Goal: Information Seeking & Learning: Learn about a topic

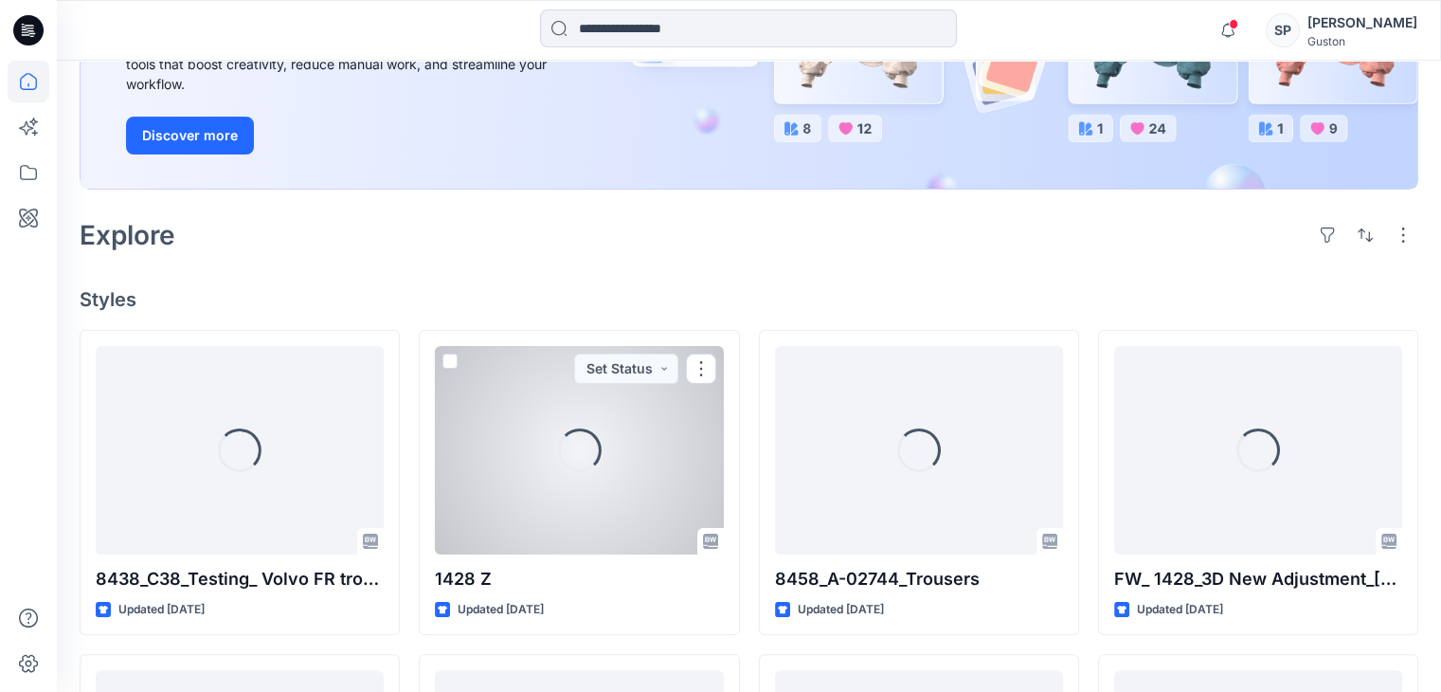
scroll to position [297, 0]
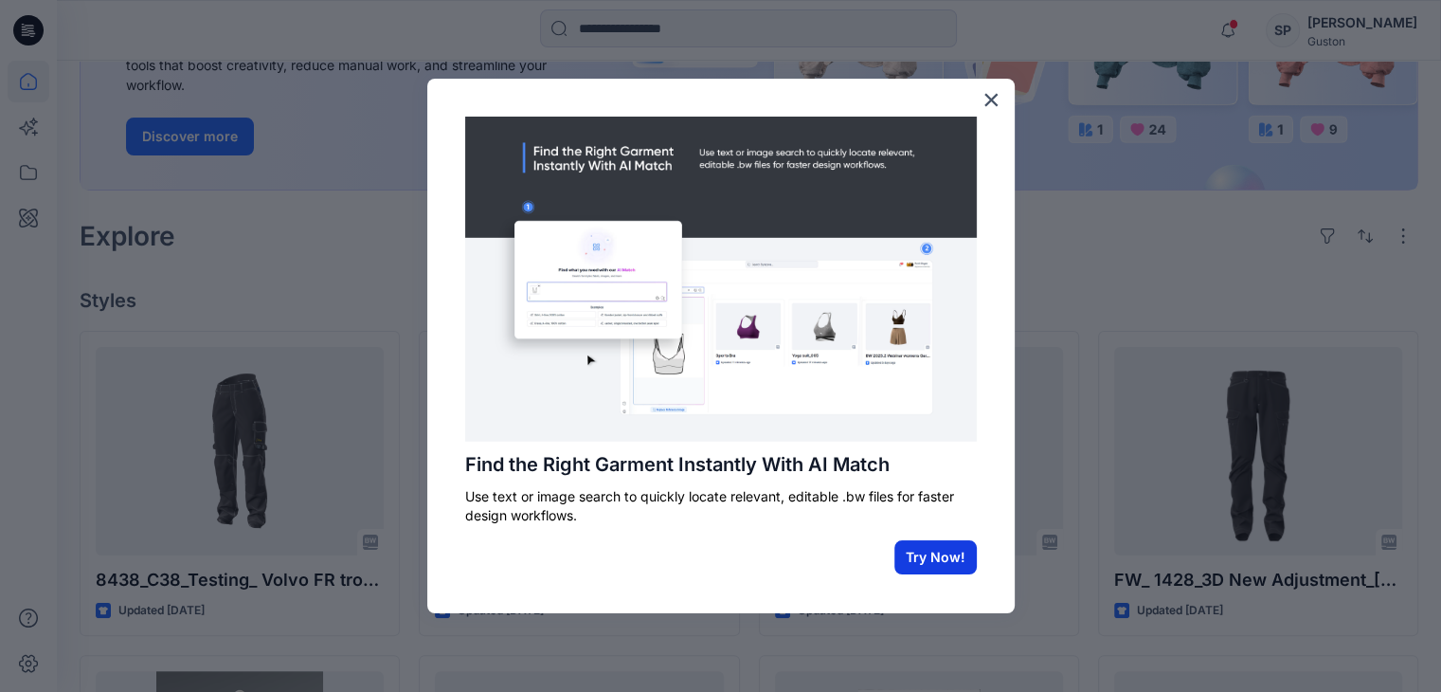
click at [935, 552] on button "Try Now!" at bounding box center [935, 557] width 82 height 34
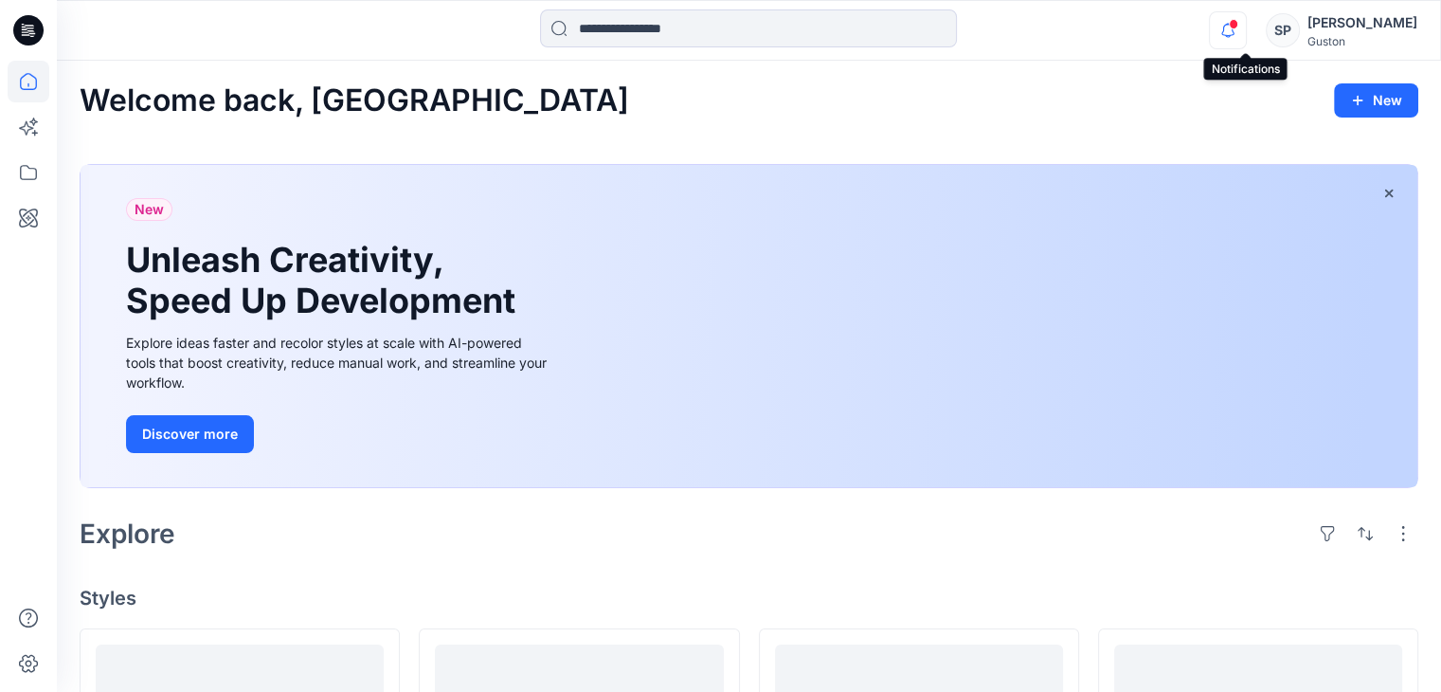
click at [1234, 33] on icon "button" at bounding box center [1227, 30] width 13 height 12
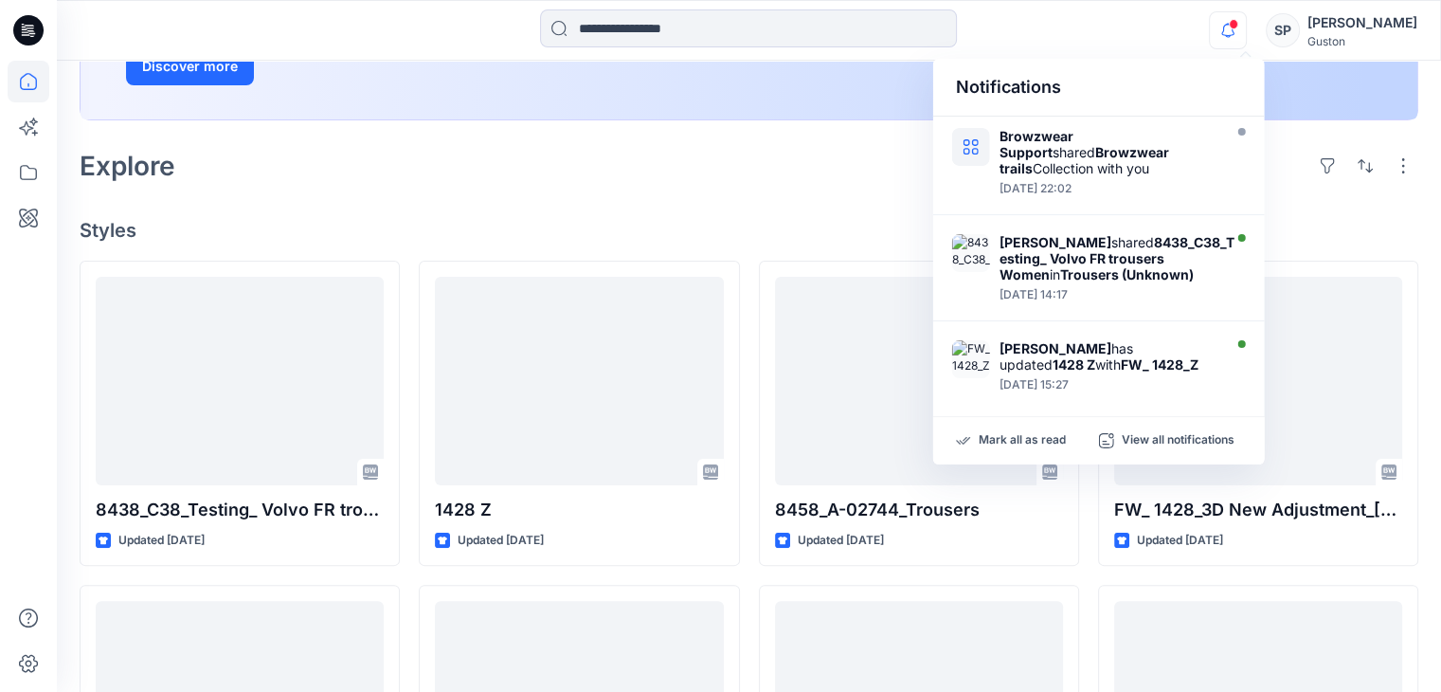
scroll to position [379, 0]
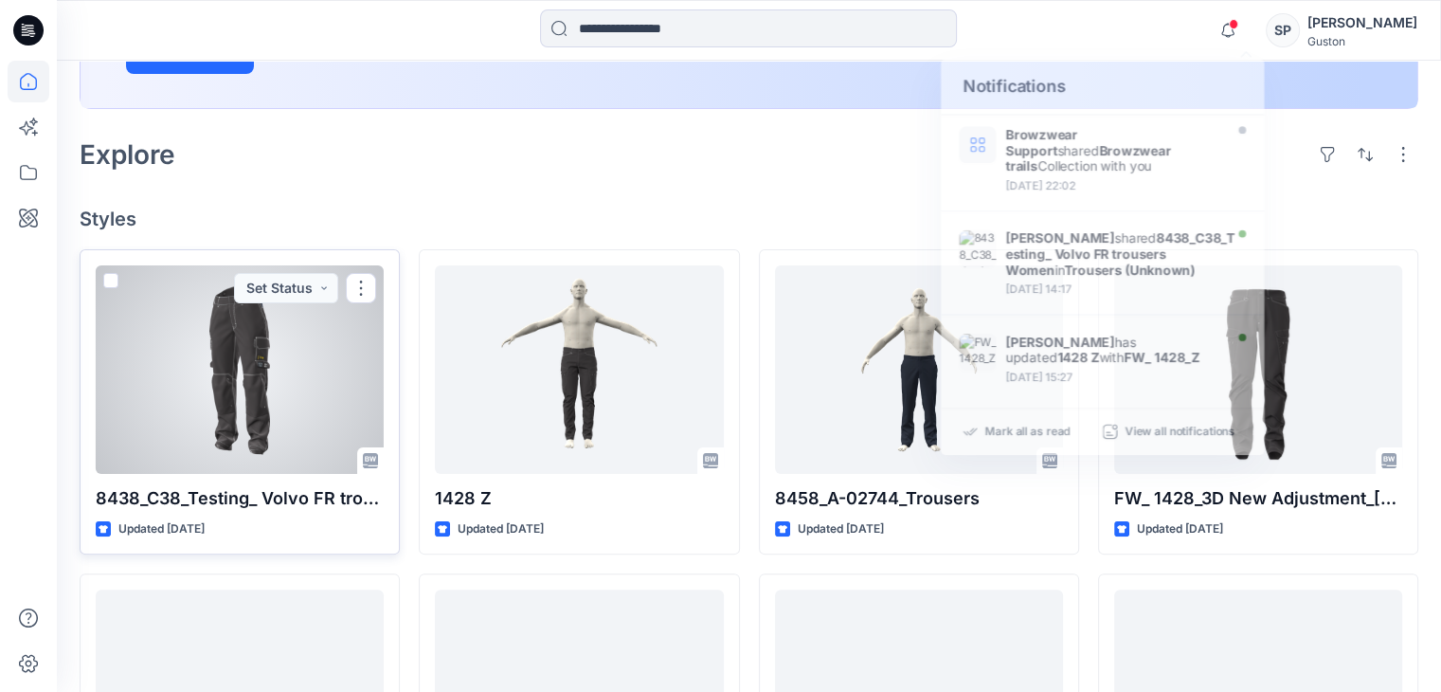
click at [202, 501] on p "8438_C38_Testing_ Volvo FR trousers Women" at bounding box center [240, 498] width 288 height 27
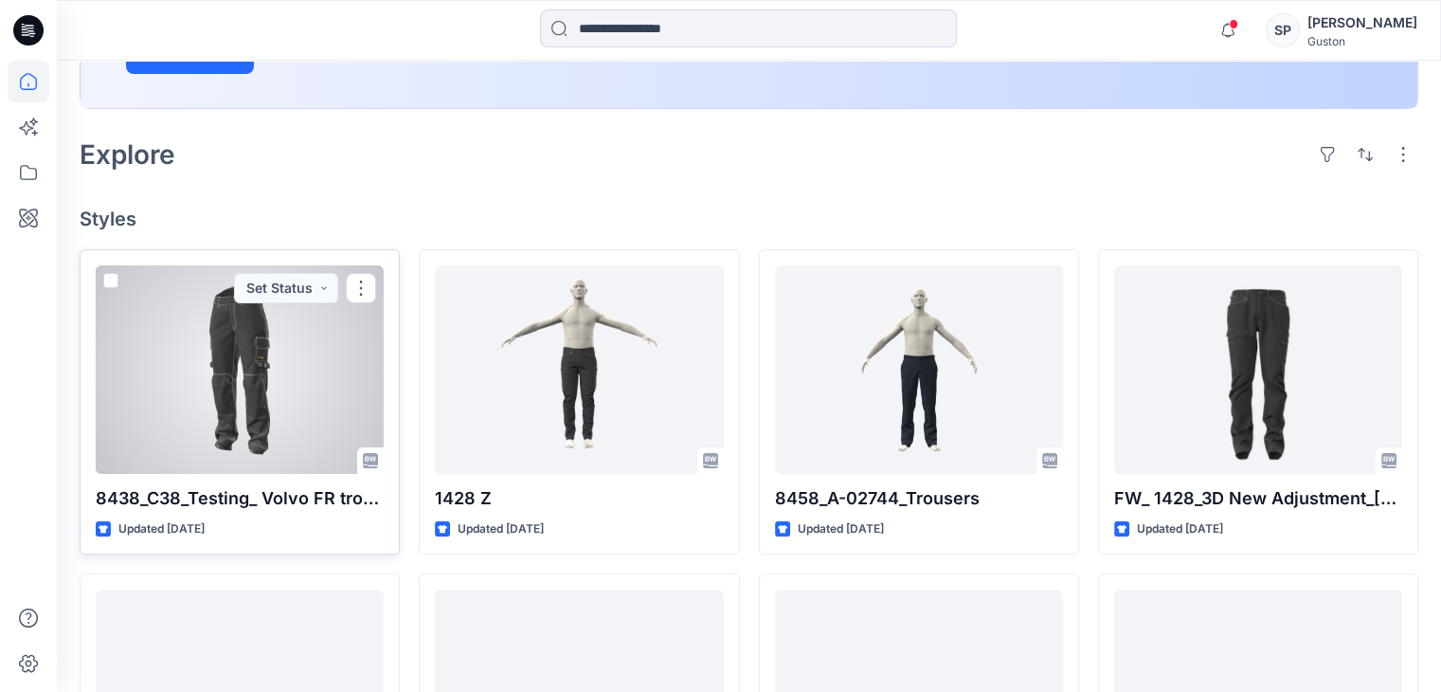
click at [235, 380] on div at bounding box center [240, 369] width 288 height 208
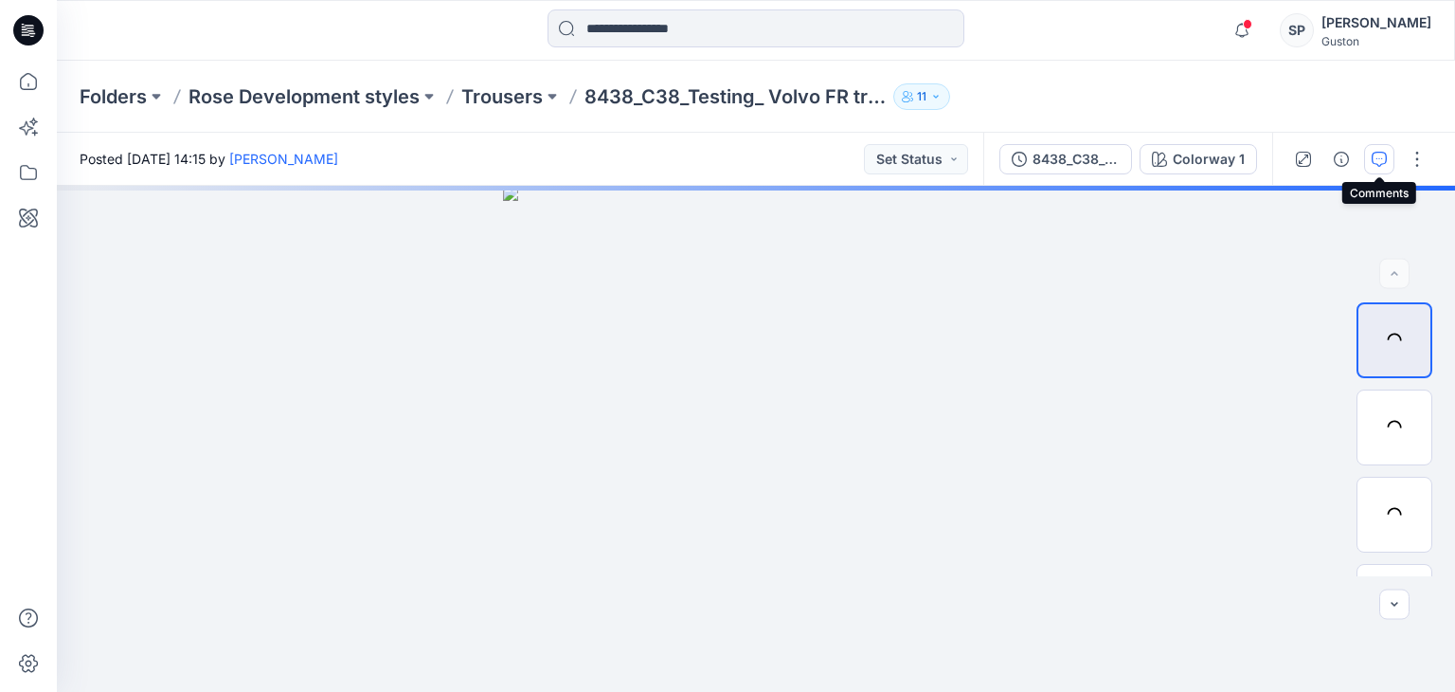
click at [1368, 166] on button "button" at bounding box center [1379, 159] width 30 height 30
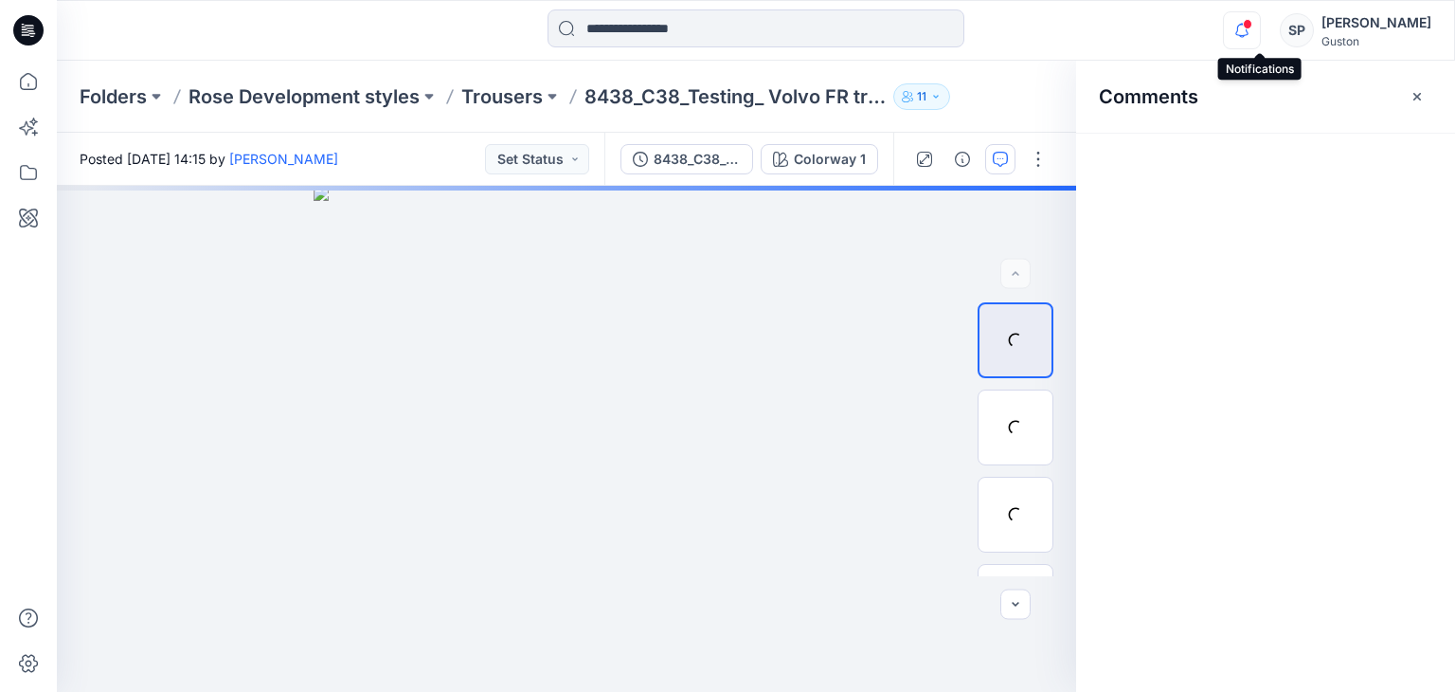
click at [1256, 43] on icon "button" at bounding box center [1242, 30] width 36 height 38
click at [1362, 105] on div "Comments" at bounding box center [1265, 96] width 379 height 71
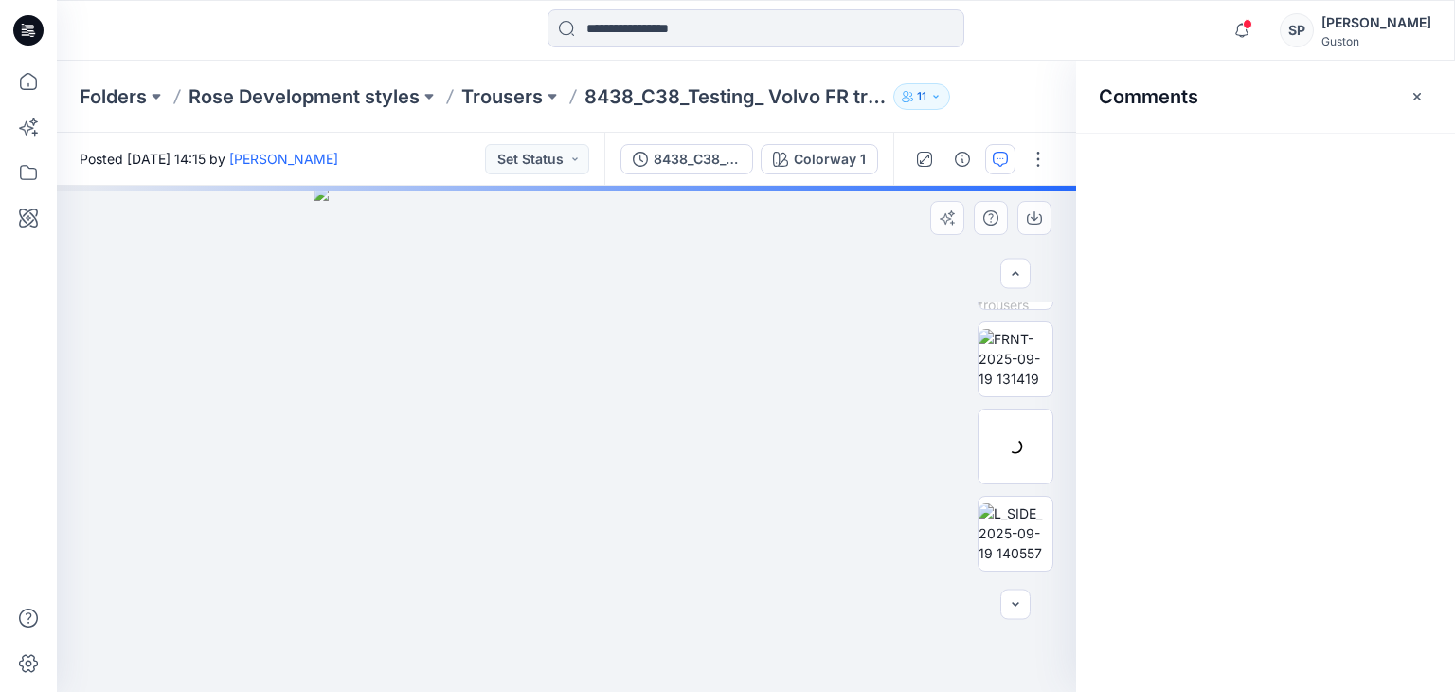
scroll to position [586, 0]
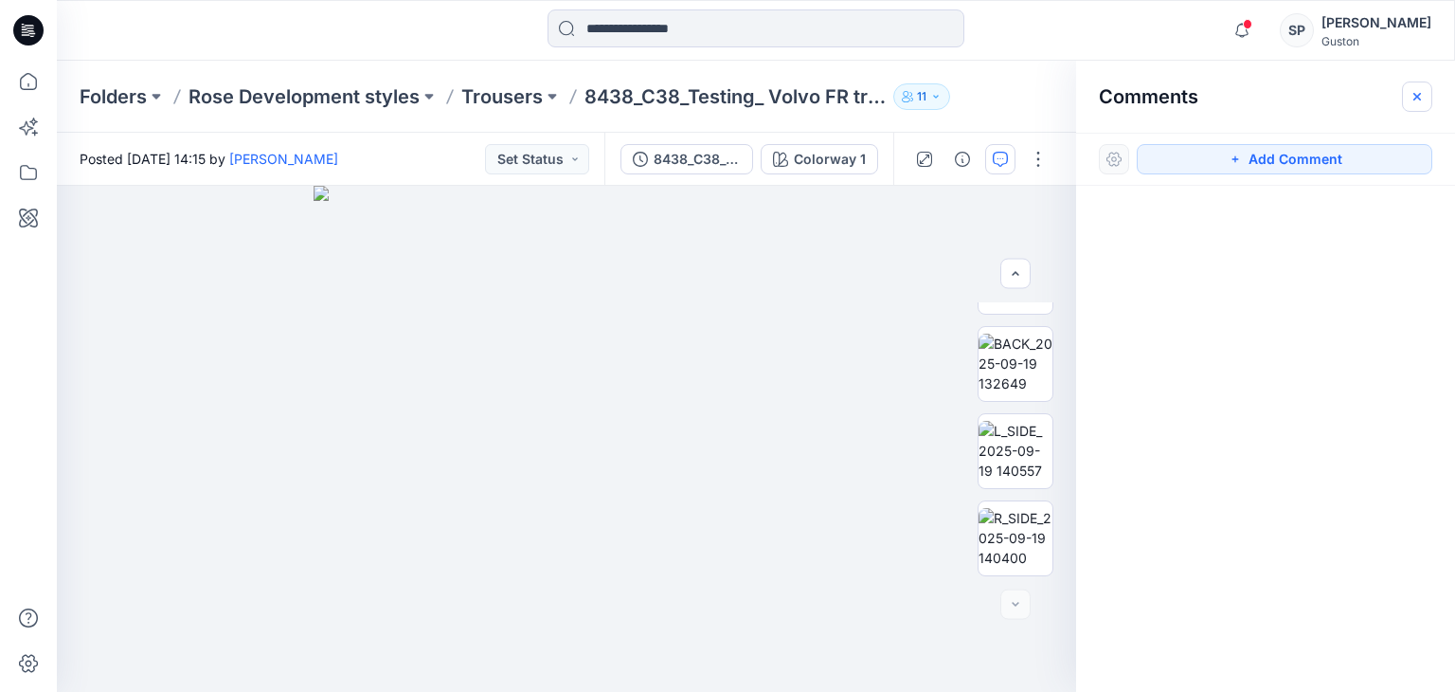
click at [1421, 103] on icon "button" at bounding box center [1417, 96] width 15 height 15
